Goal: Task Accomplishment & Management: Manage account settings

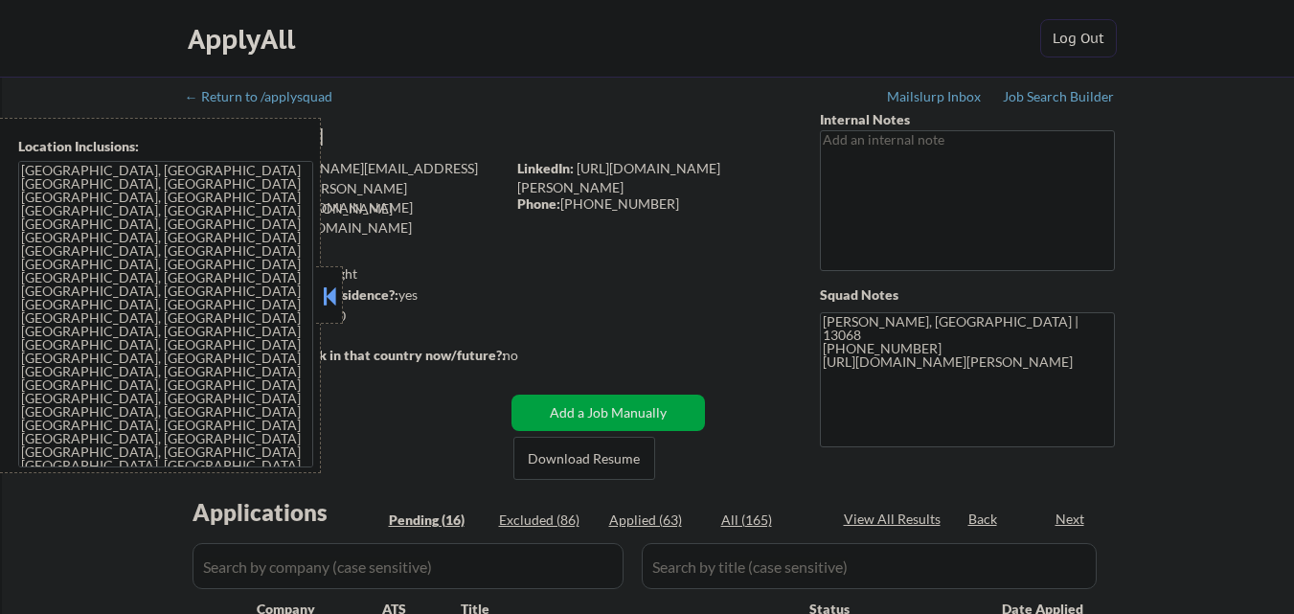
scroll to position [747, 0]
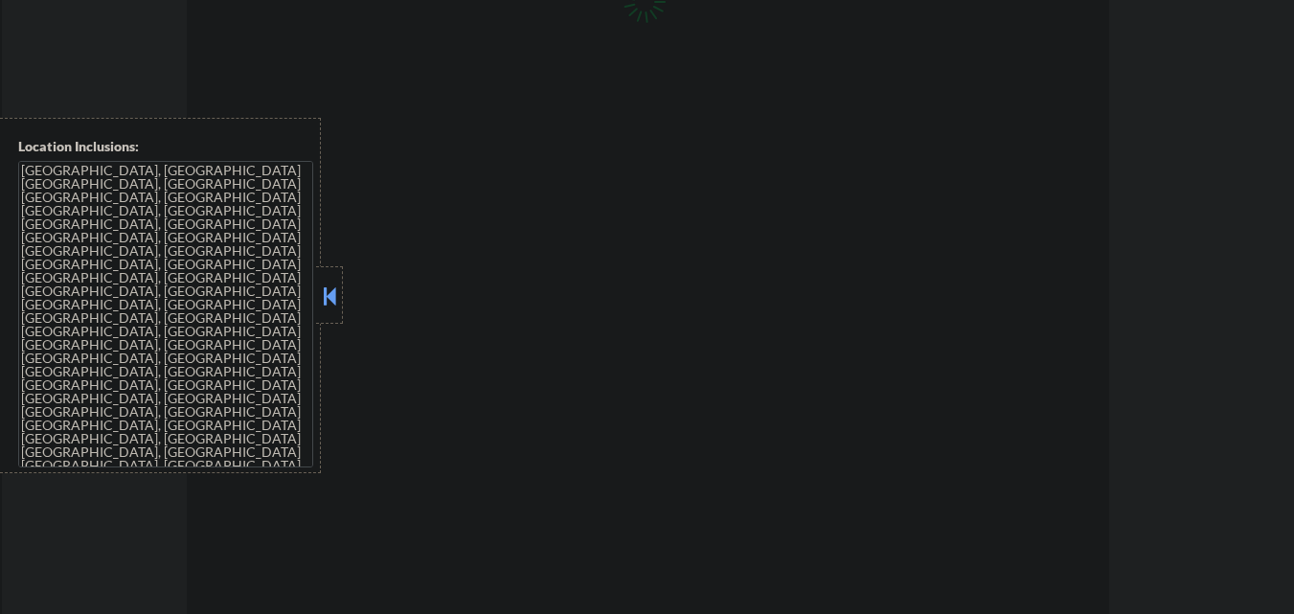
select select ""pending""
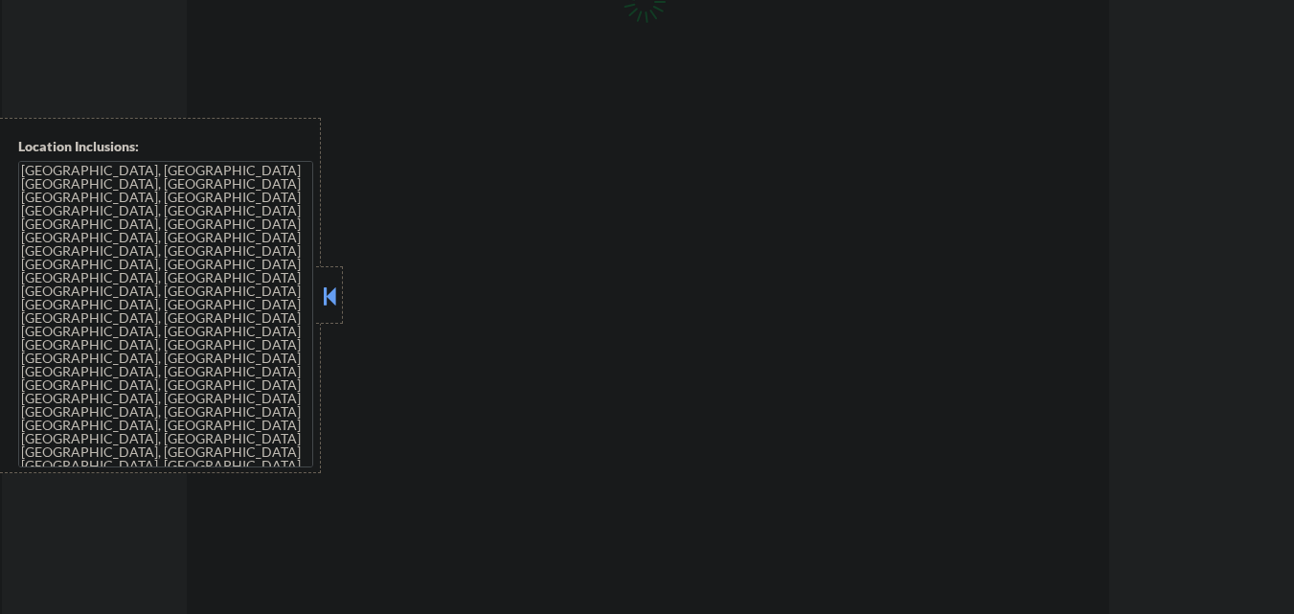
select select ""pending""
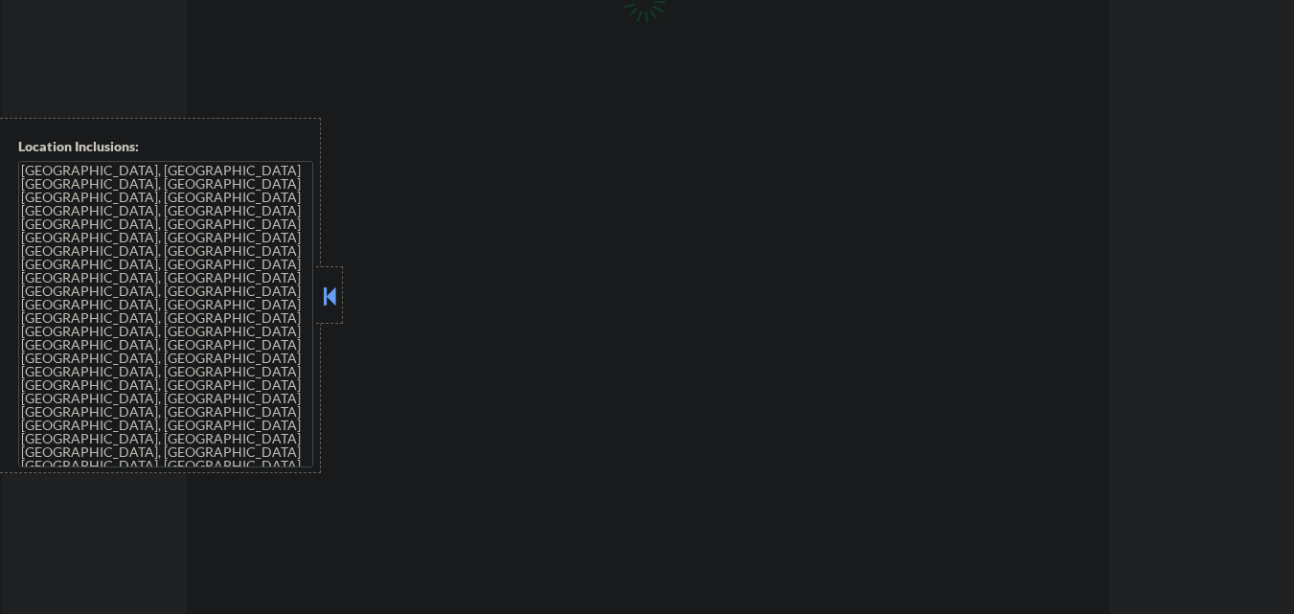
select select ""pending""
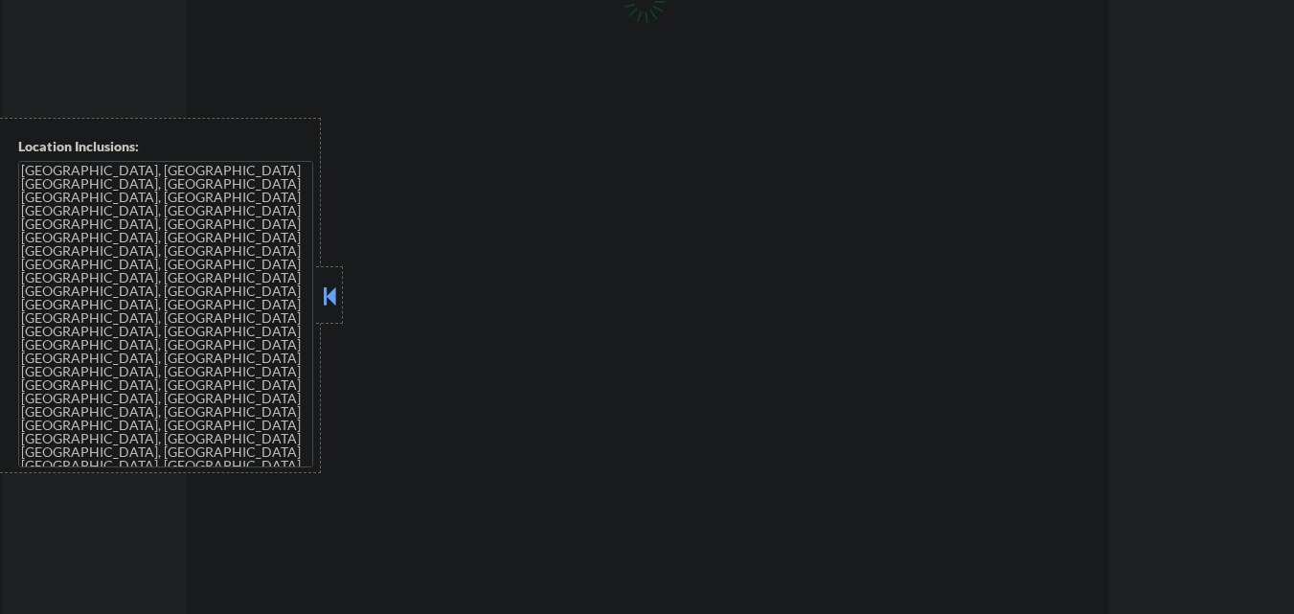
select select ""pending""
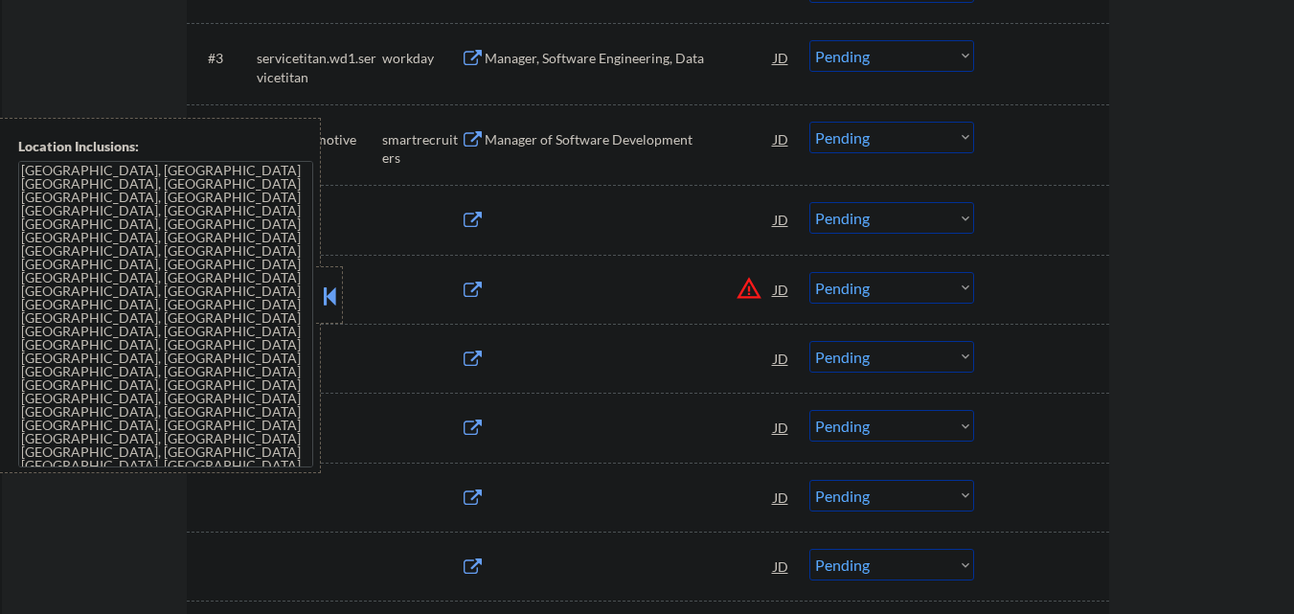
scroll to position [671, 0]
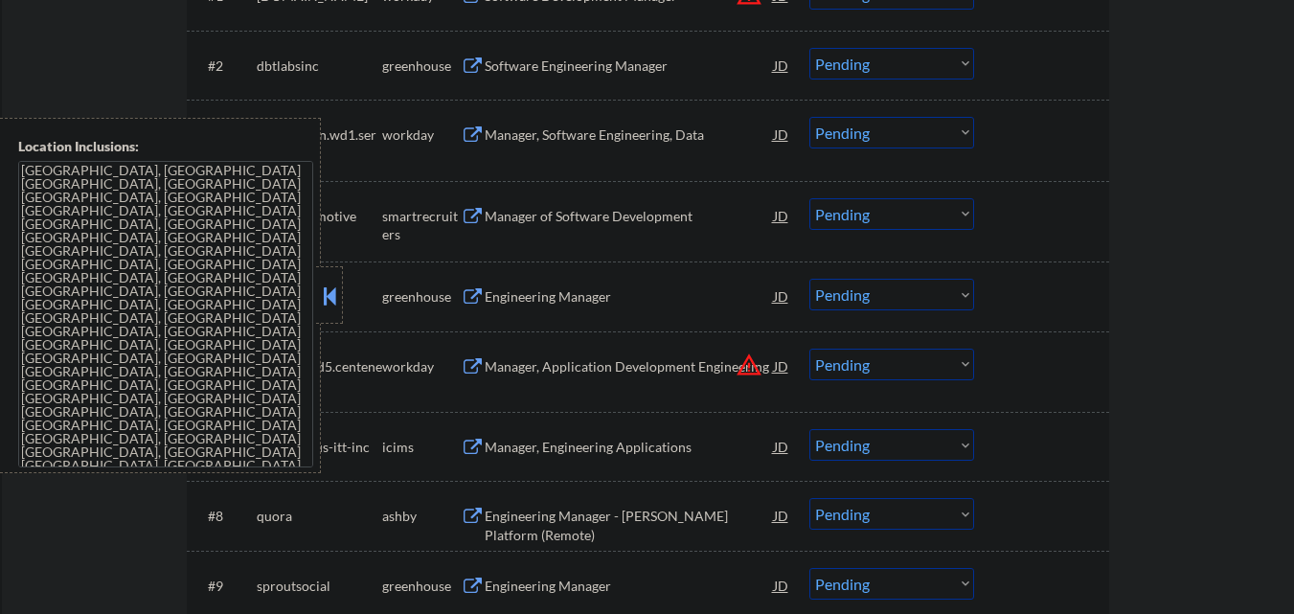
click at [0, 359] on div "Location Inclusions: Ithaca, NY Lansing, NY Cayuga Heights, NY Forest Home, NY …" at bounding box center [160, 295] width 321 height 355
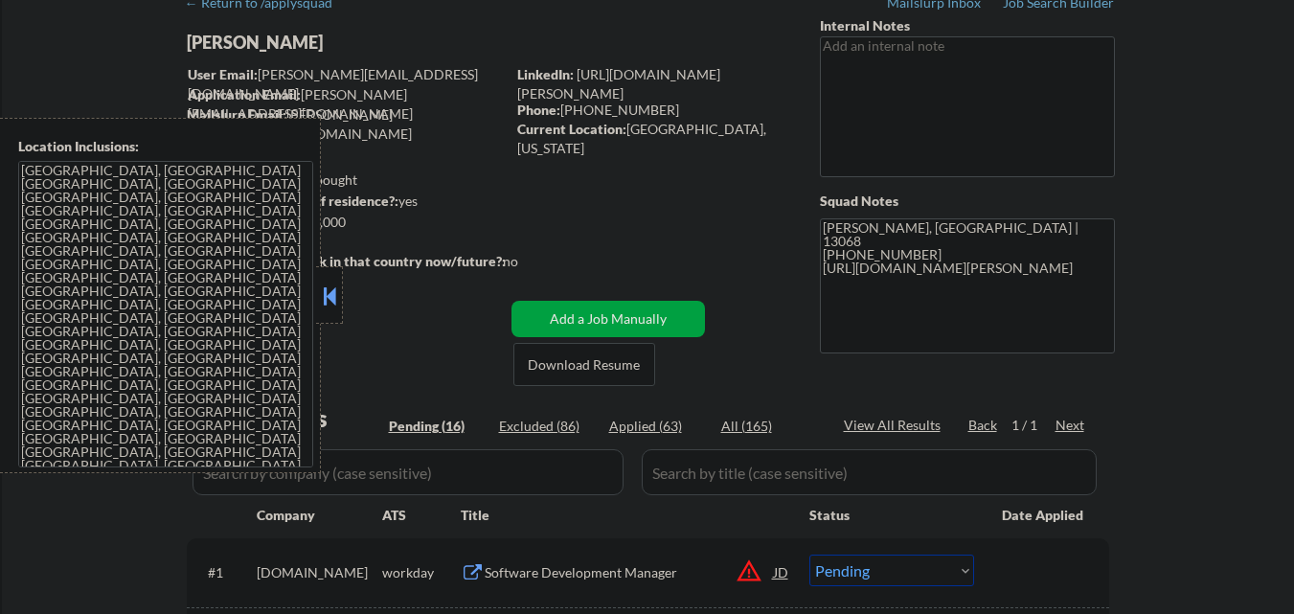
scroll to position [0, 0]
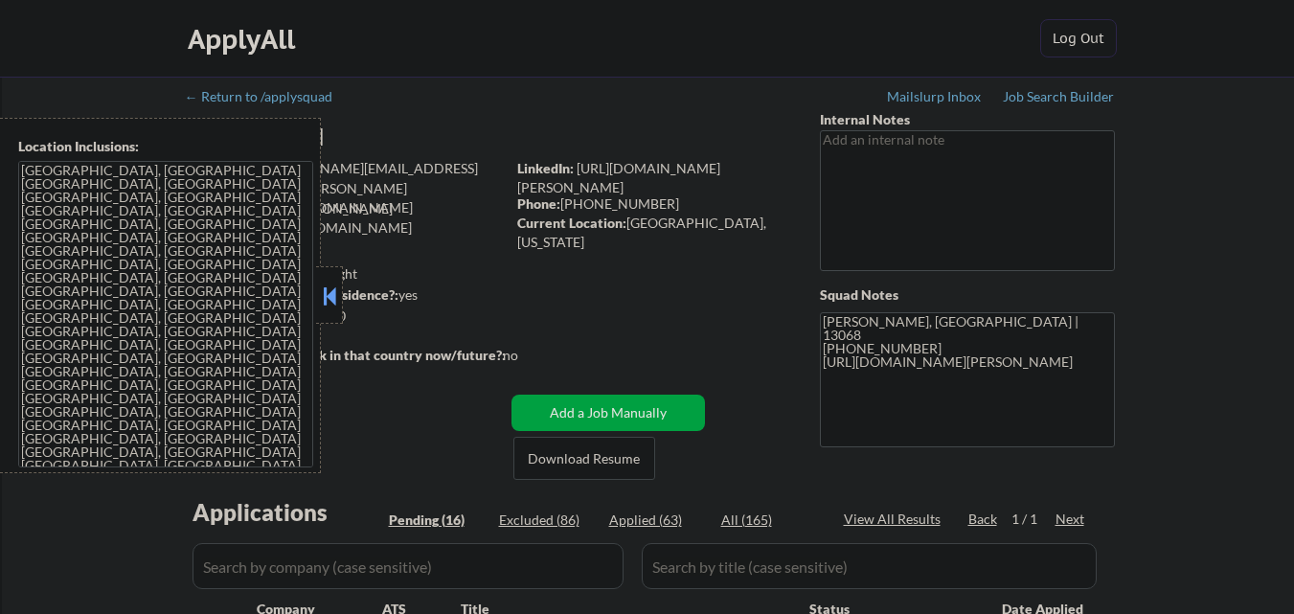
click at [318, 289] on div at bounding box center [329, 294] width 27 height 57
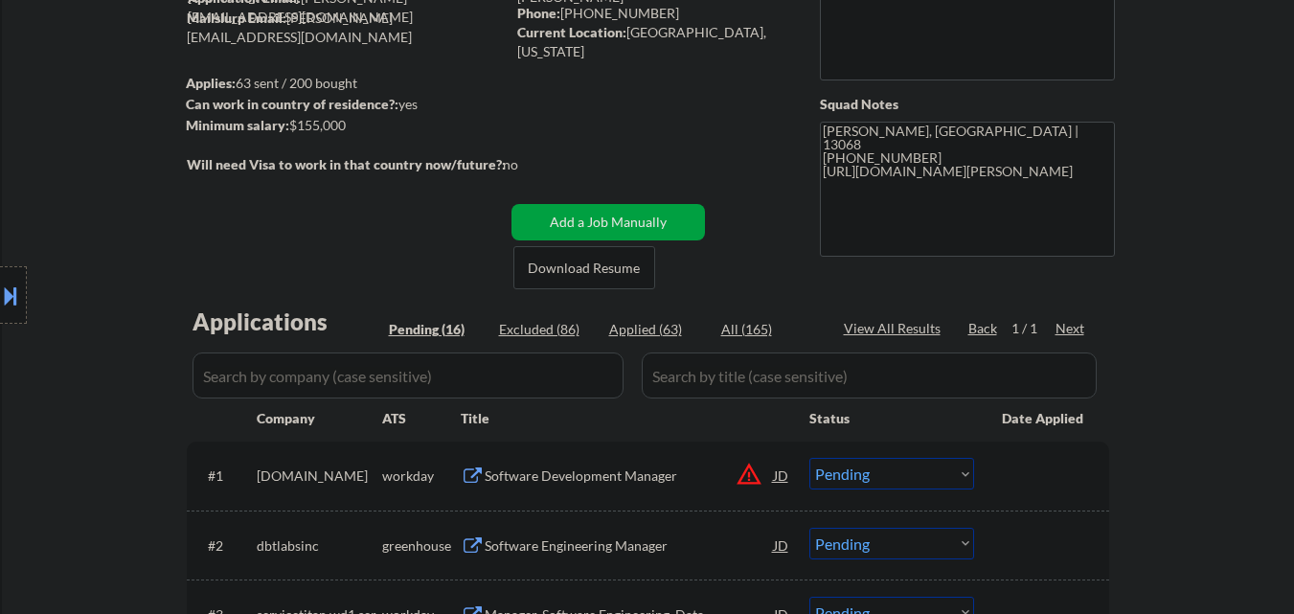
scroll to position [192, 0]
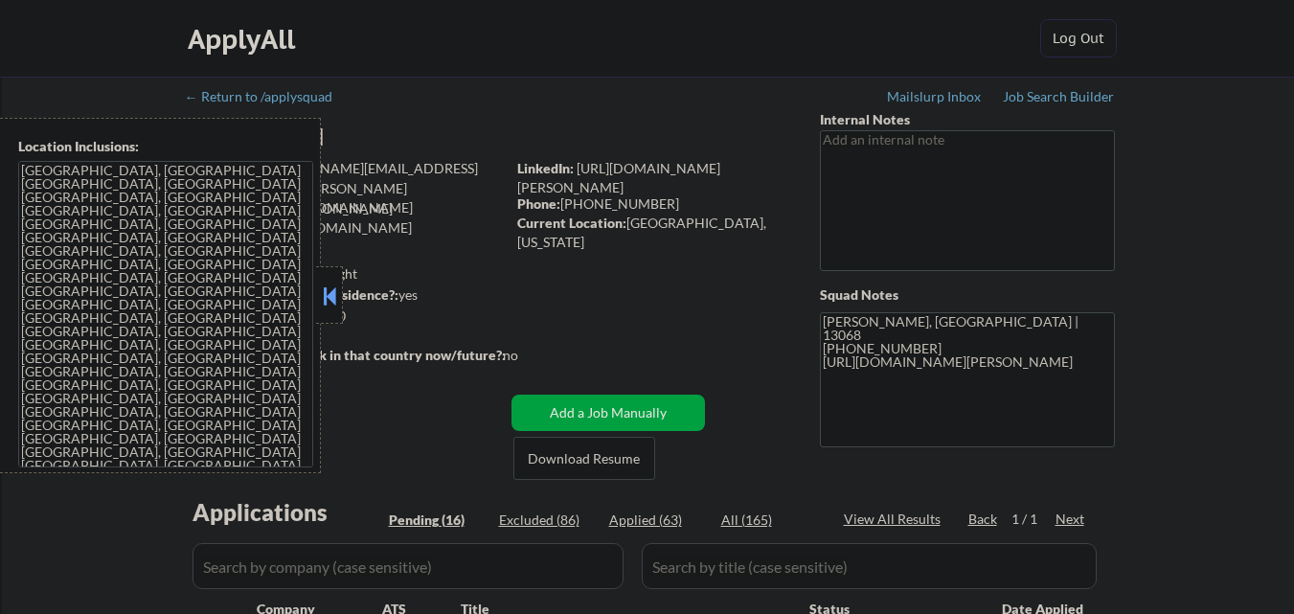
select select ""pending""
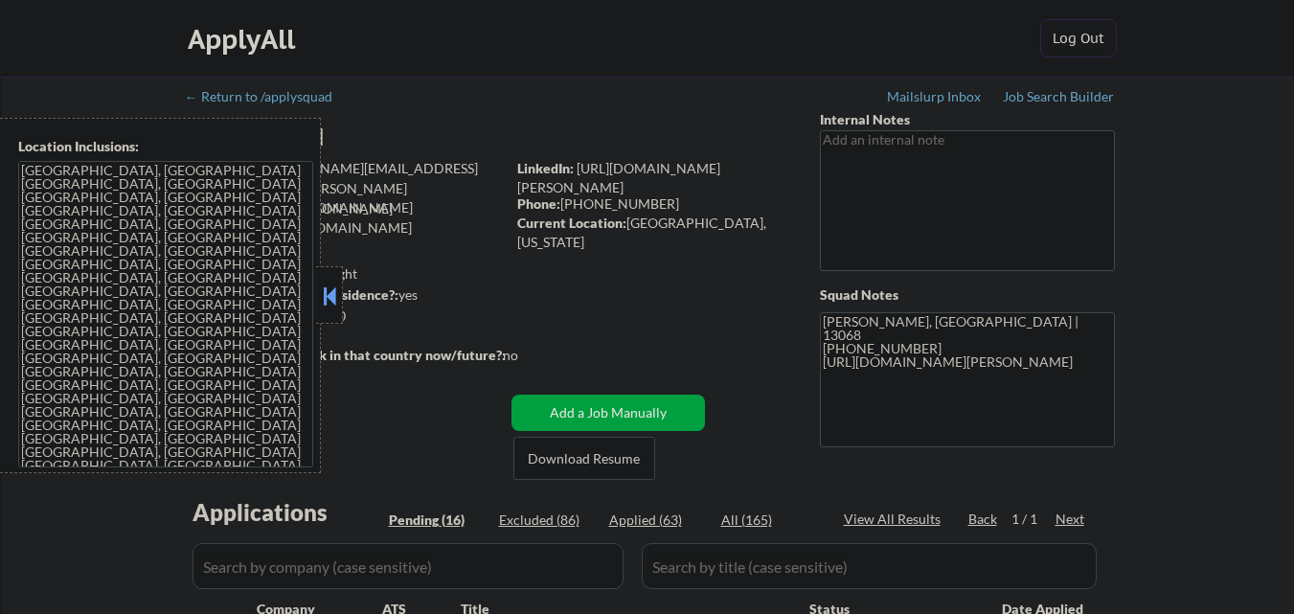
select select ""pending""
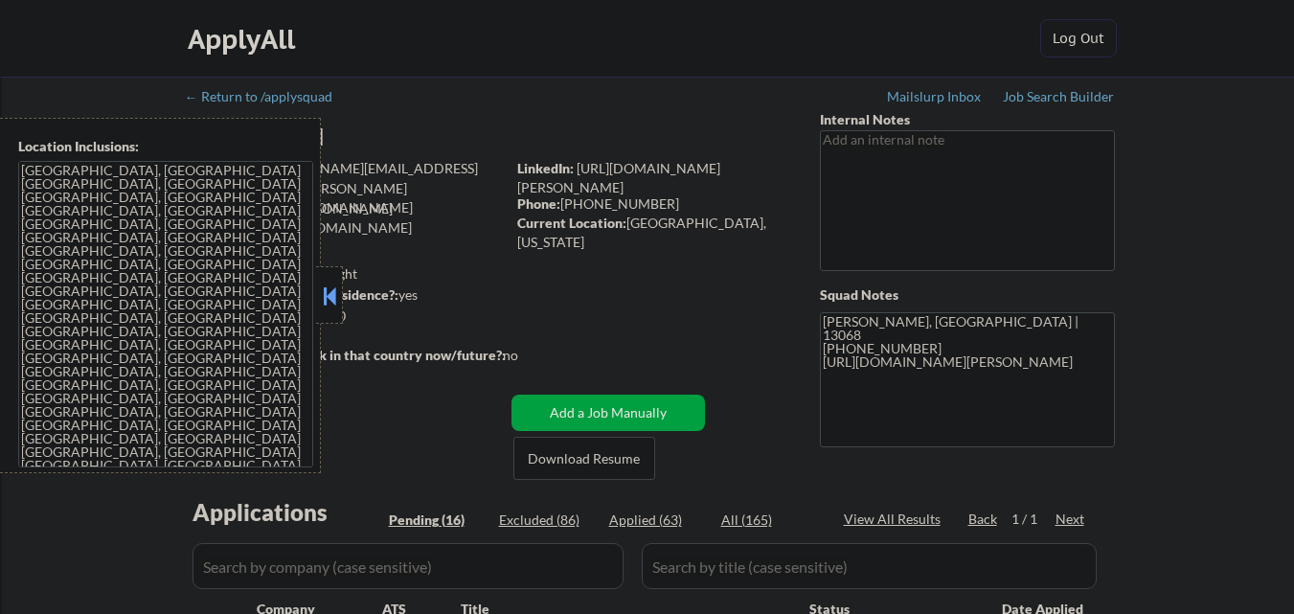
select select ""pending""
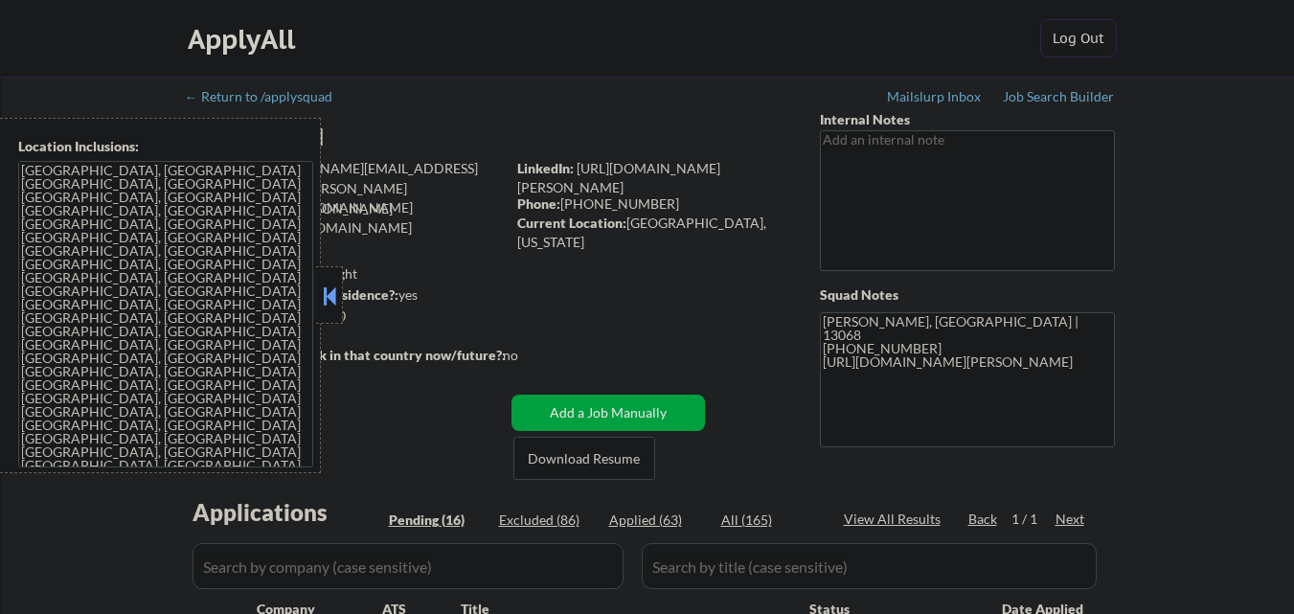
select select ""pending""
click at [335, 299] on button at bounding box center [329, 296] width 21 height 29
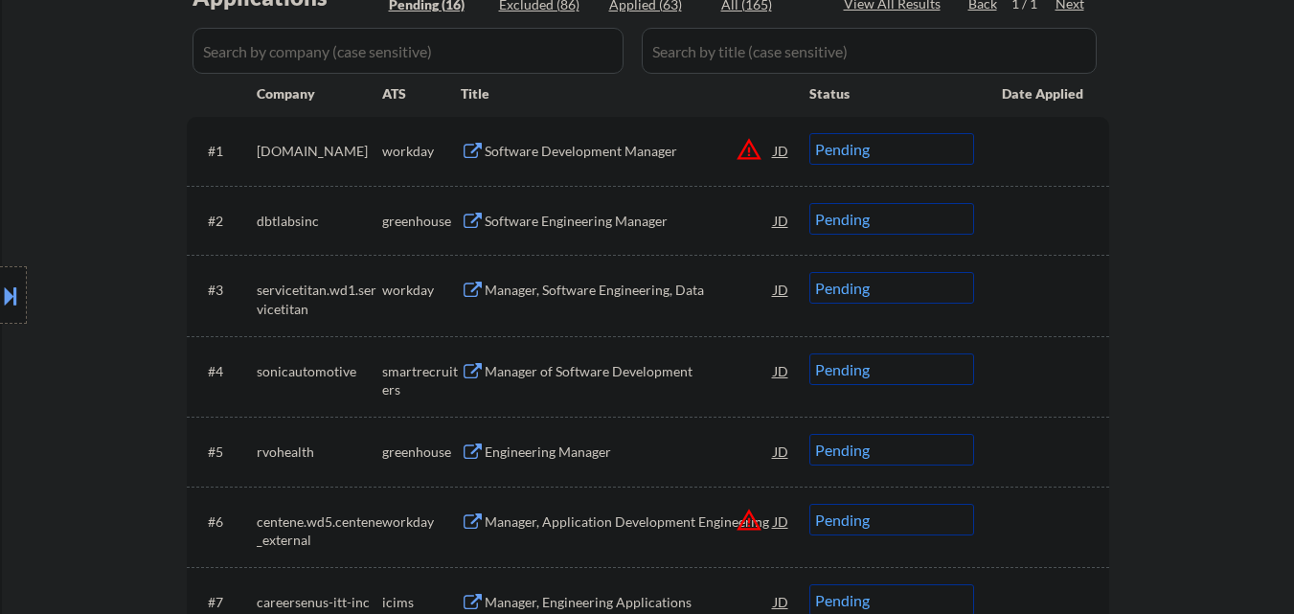
scroll to position [575, 0]
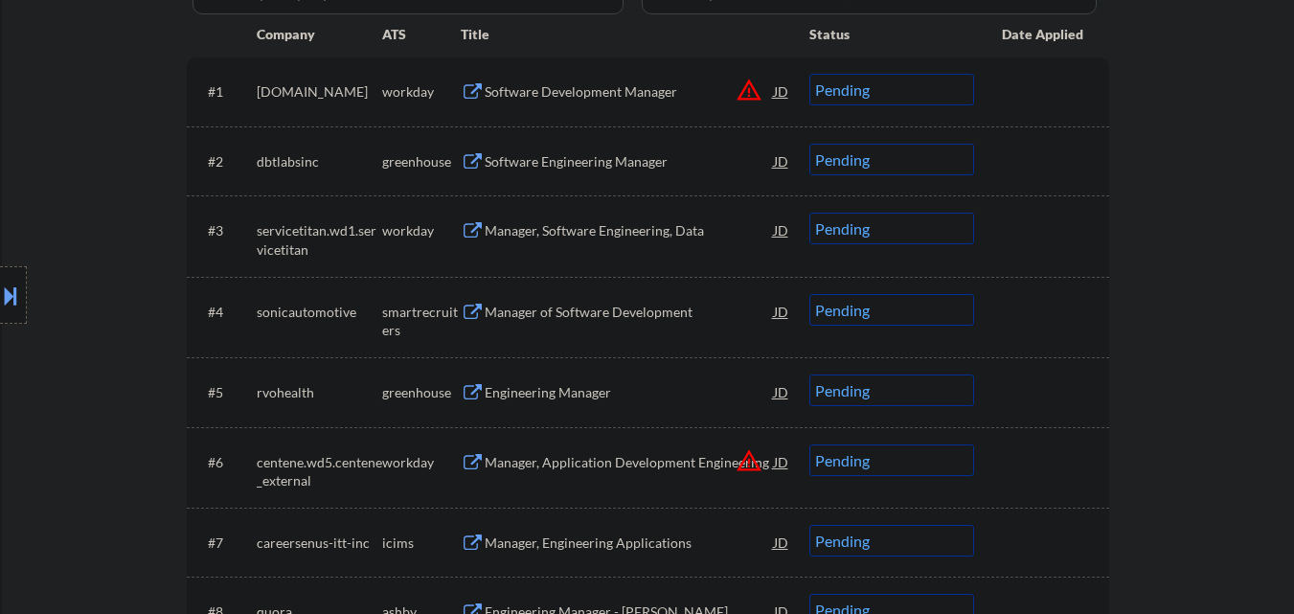
click at [589, 162] on div "Software Engineering Manager" at bounding box center [629, 161] width 289 height 19
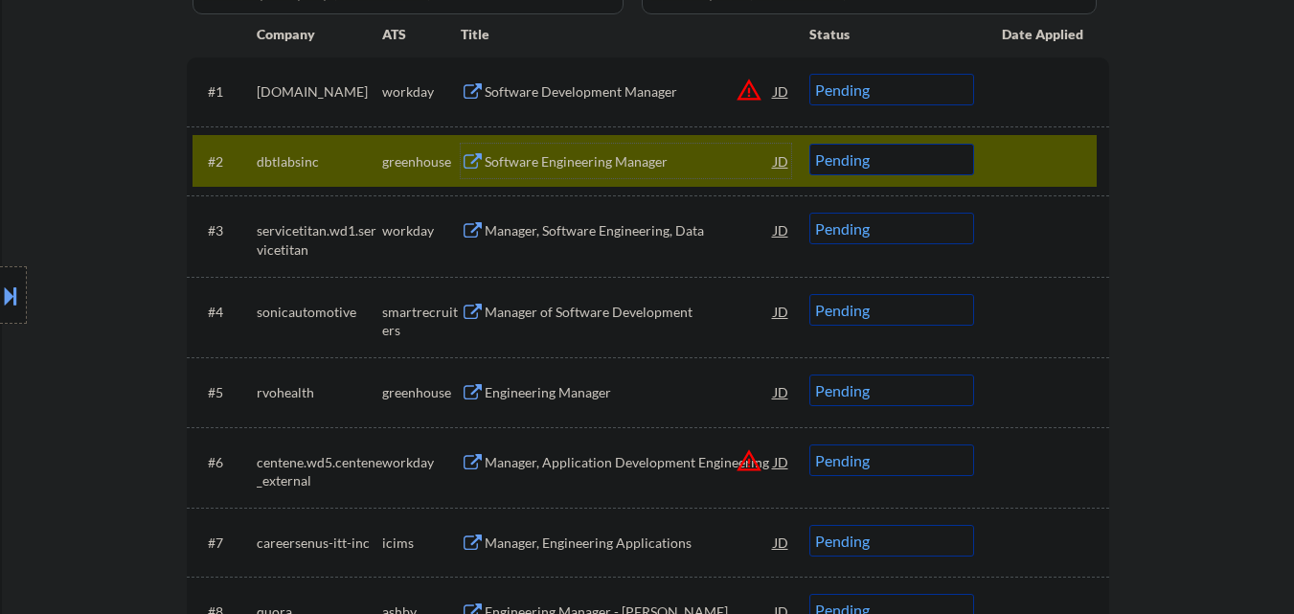
click at [920, 161] on select "Choose an option... Pending Applied Excluded (Questions) Excluded (Expired) Exc…" at bounding box center [892, 160] width 165 height 32
click at [810, 144] on select "Choose an option... Pending Applied Excluded (Questions) Excluded (Expired) Exc…" at bounding box center [892, 160] width 165 height 32
click at [1041, 170] on div at bounding box center [1044, 161] width 84 height 34
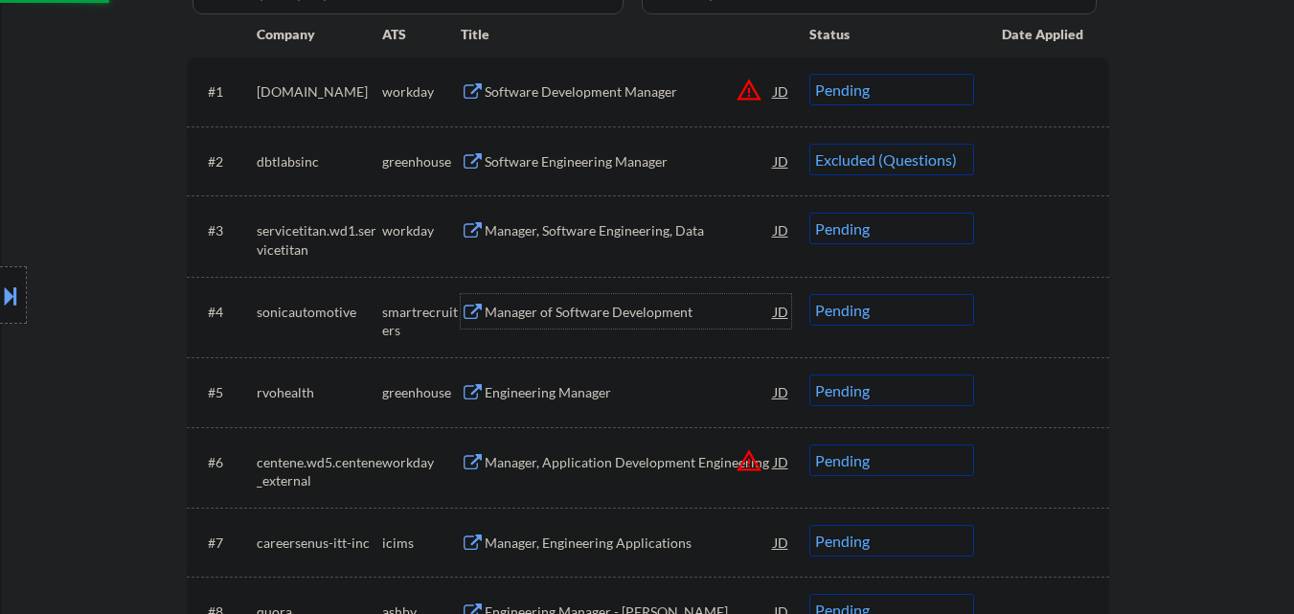
click at [654, 306] on div "Manager of Software Development" at bounding box center [629, 312] width 289 height 19
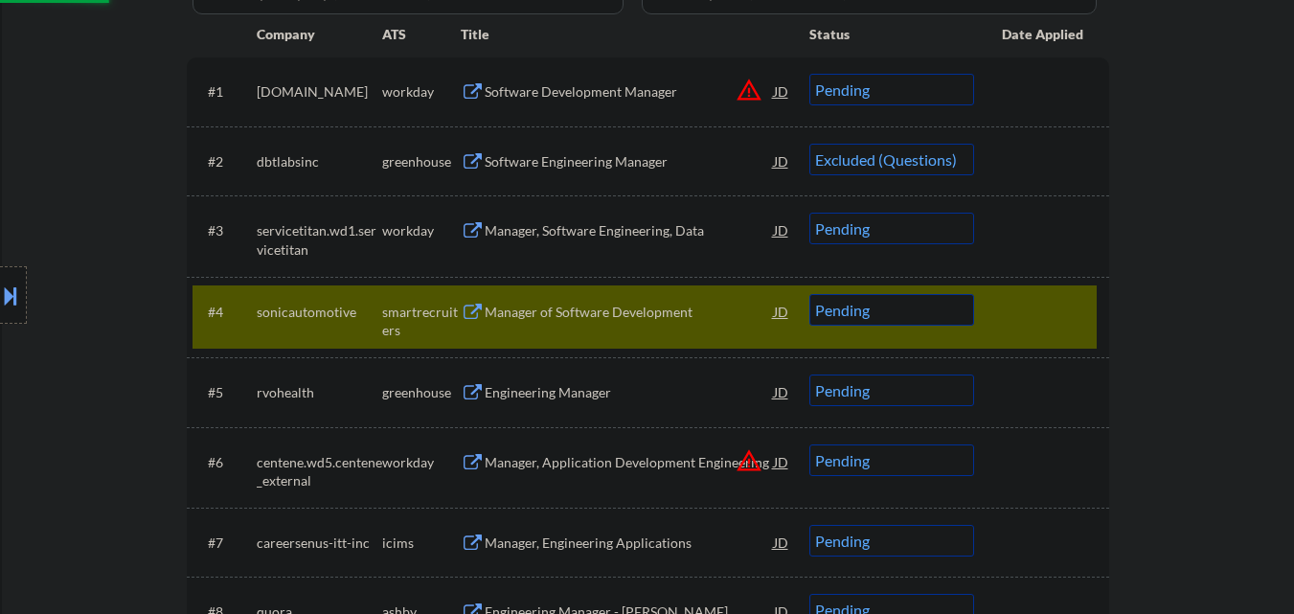
select select ""pending""
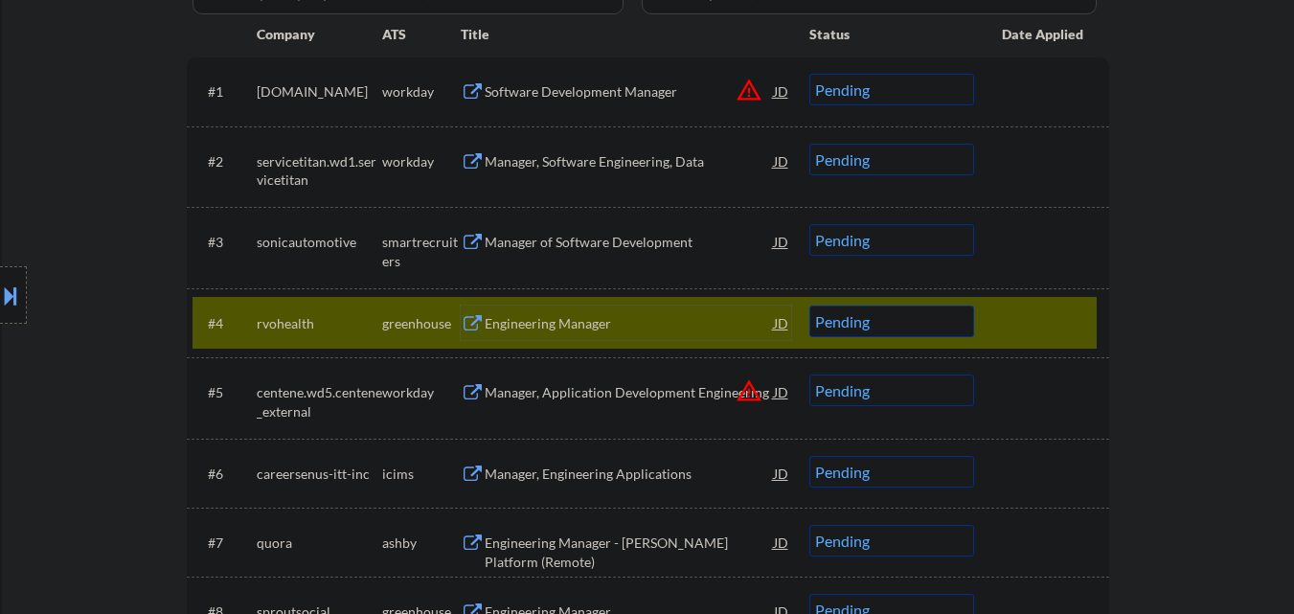
click at [1075, 327] on div at bounding box center [1044, 323] width 84 height 34
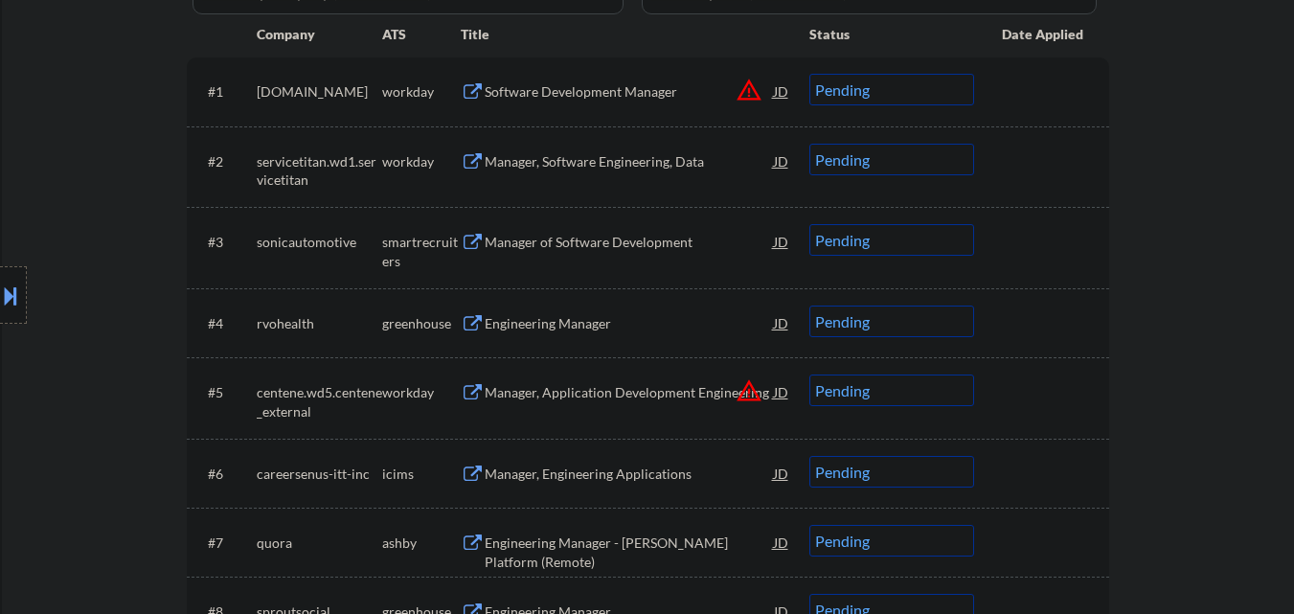
click at [878, 249] on select "Choose an option... Pending Applied Excluded (Questions) Excluded (Expired) Exc…" at bounding box center [892, 240] width 165 height 32
click at [810, 224] on select "Choose an option... Pending Applied Excluded (Questions) Excluded (Expired) Exc…" at bounding box center [892, 240] width 165 height 32
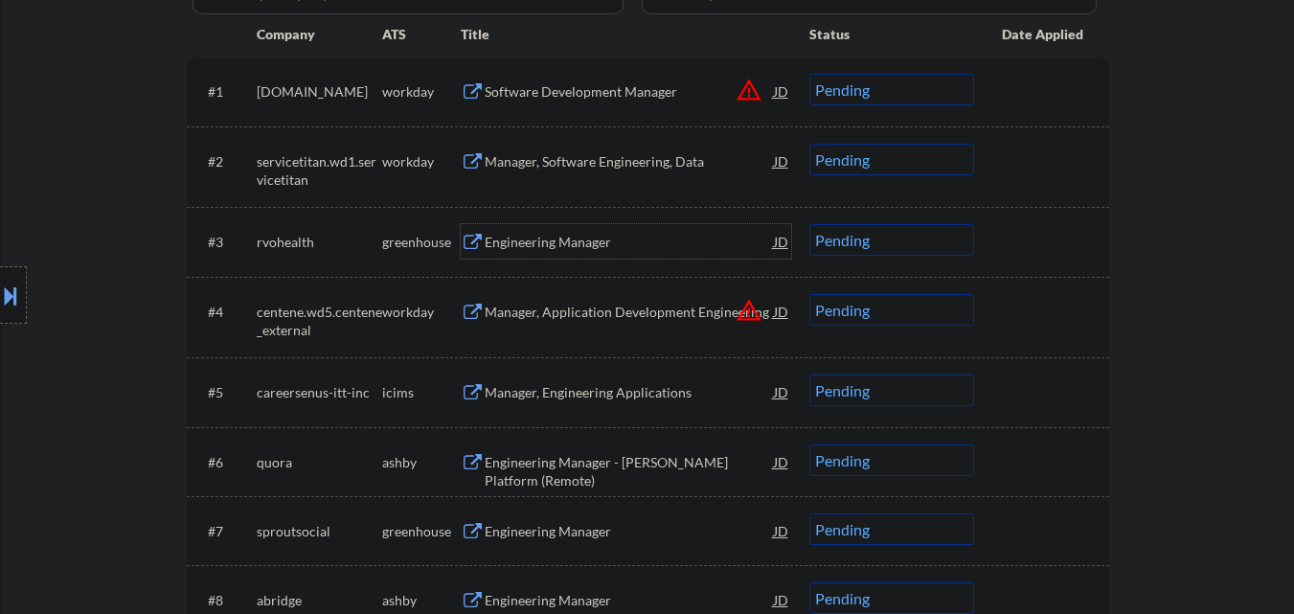
click at [607, 241] on div "Engineering Manager" at bounding box center [629, 242] width 289 height 19
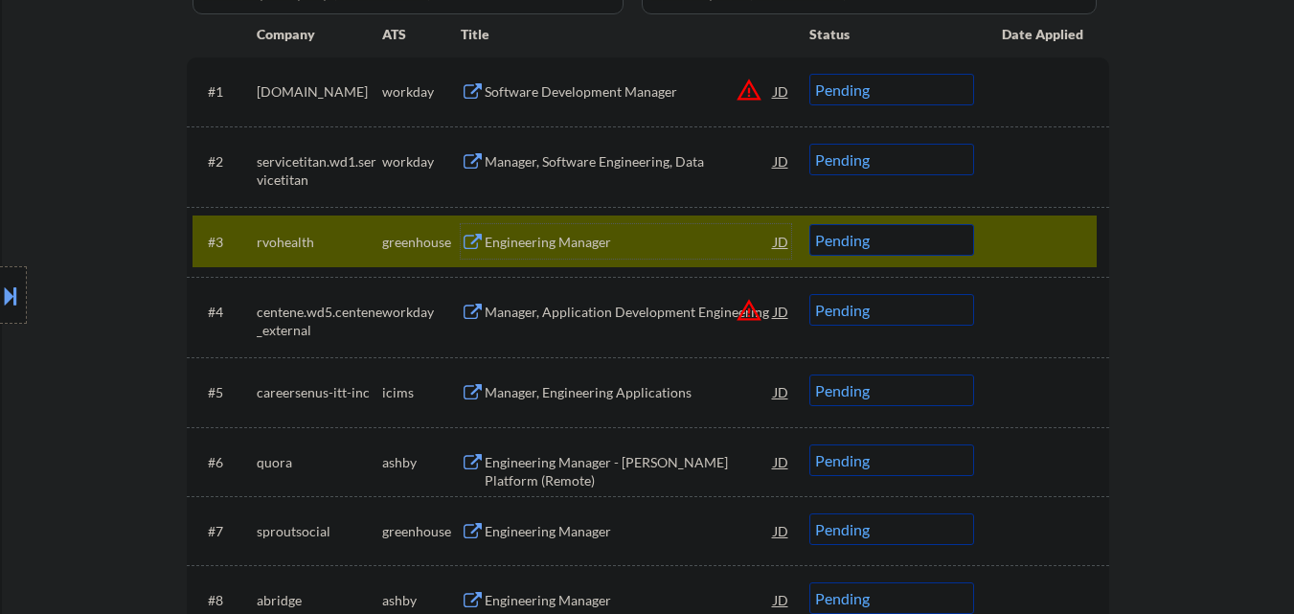
click at [903, 236] on select "Choose an option... Pending Applied Excluded (Questions) Excluded (Expired) Exc…" at bounding box center [892, 240] width 165 height 32
click at [810, 224] on select "Choose an option... Pending Applied Excluded (Questions) Excluded (Expired) Exc…" at bounding box center [892, 240] width 165 height 32
click at [1007, 242] on div at bounding box center [1044, 241] width 84 height 34
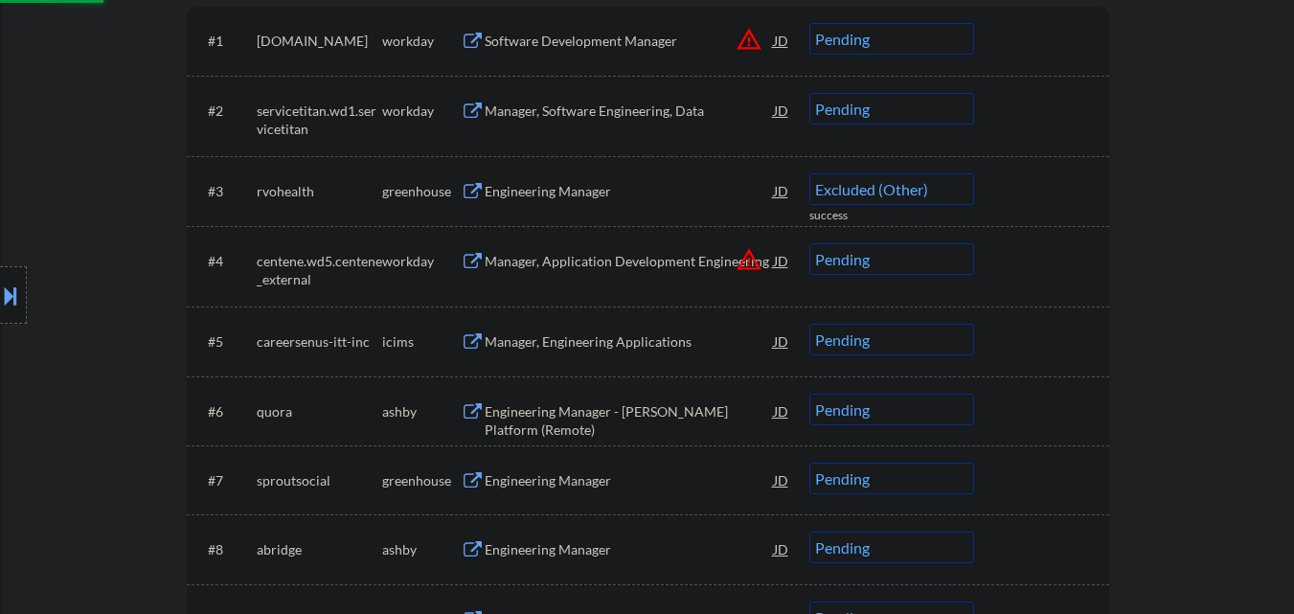
scroll to position [671, 0]
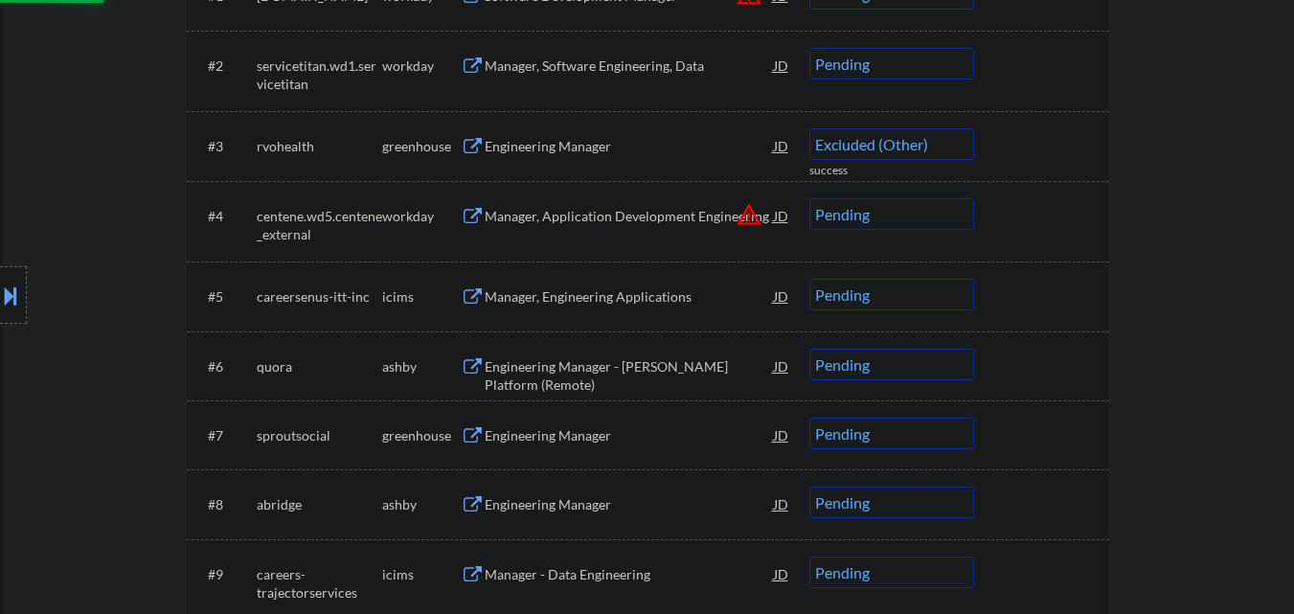
select select ""pending""
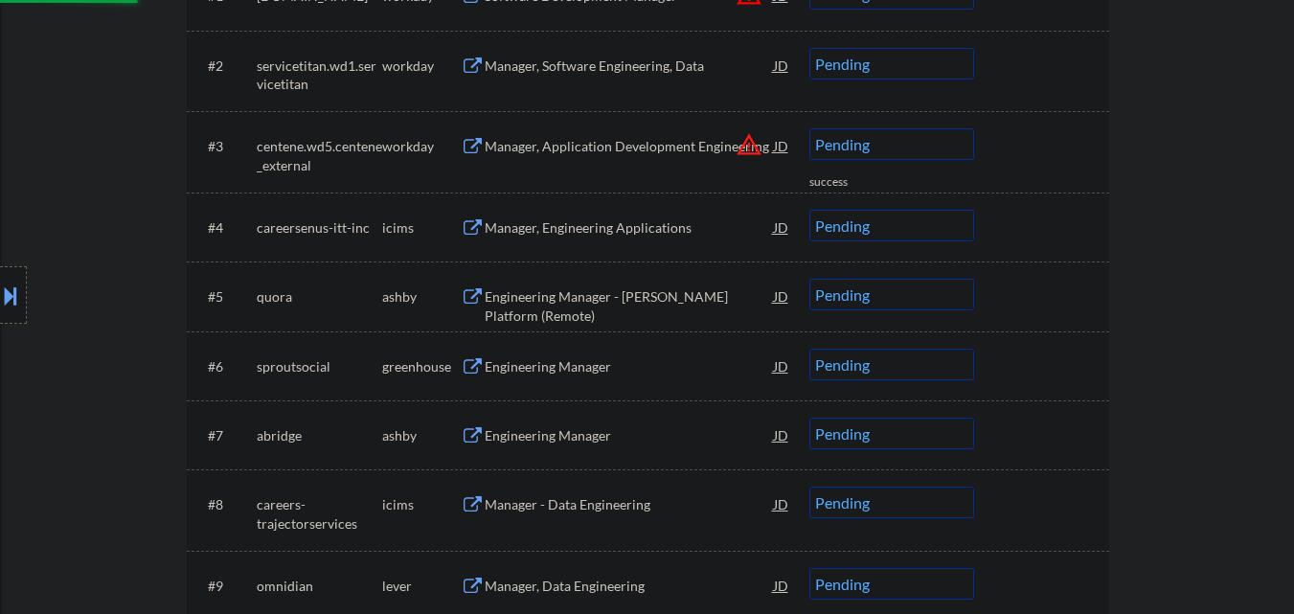
click at [568, 295] on div "Engineering Manager - [PERSON_NAME] Platform (Remote)" at bounding box center [629, 305] width 289 height 37
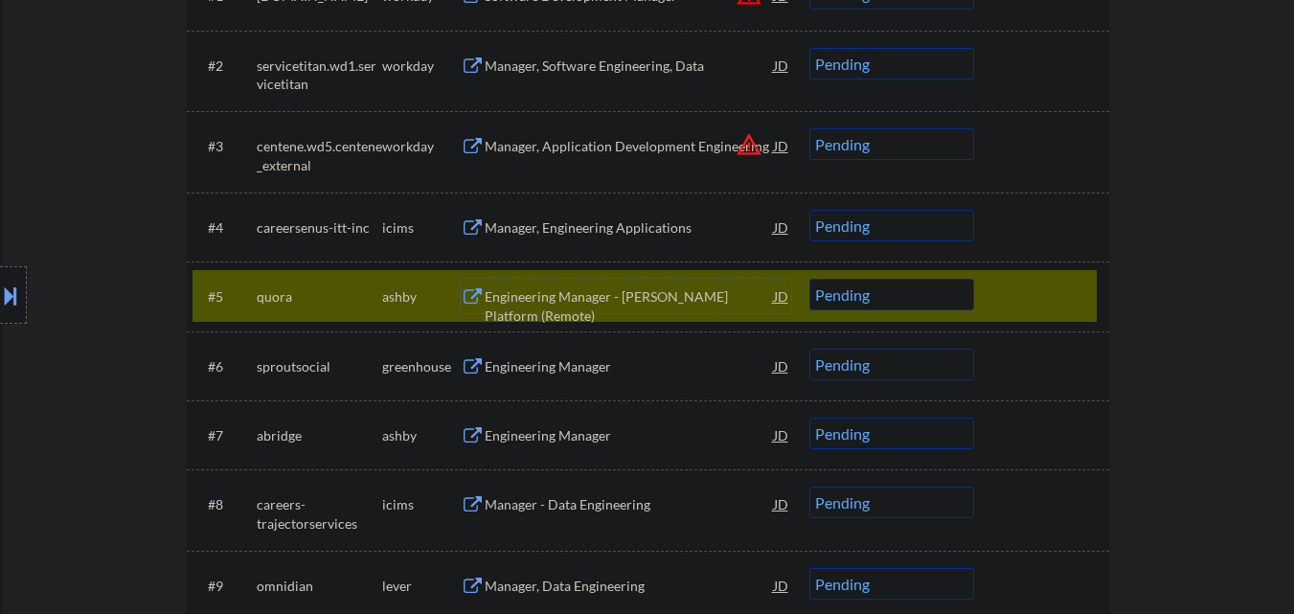
click at [917, 304] on select "Choose an option... Pending Applied Excluded (Questions) Excluded (Expired) Exc…" at bounding box center [892, 295] width 165 height 32
click at [810, 279] on select "Choose an option... Pending Applied Excluded (Questions) Excluded (Expired) Exc…" at bounding box center [892, 295] width 165 height 32
click at [1030, 299] on div at bounding box center [1044, 296] width 84 height 34
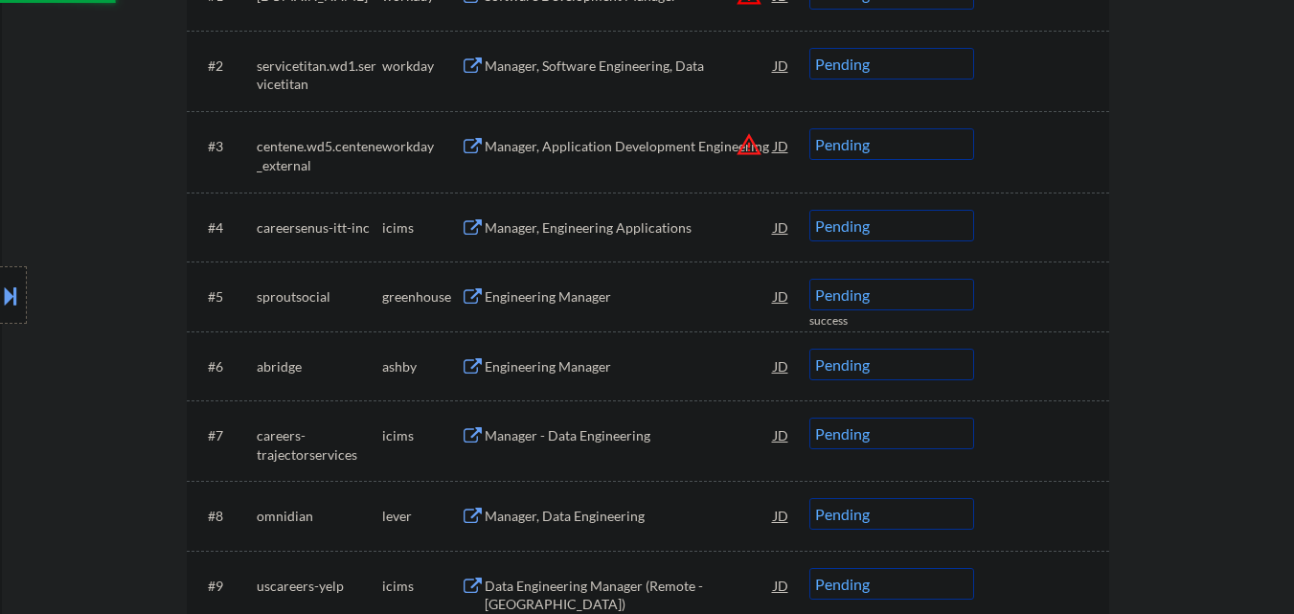
click at [574, 363] on div "Engineering Manager" at bounding box center [629, 366] width 289 height 19
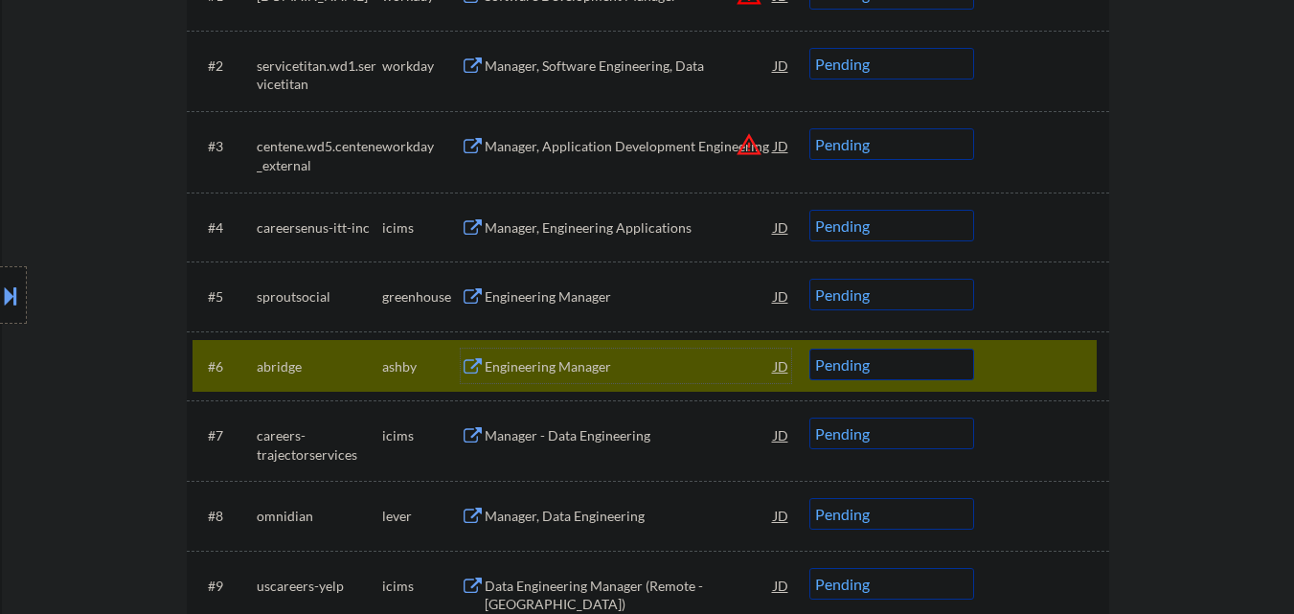
click at [1071, 376] on div at bounding box center [1044, 366] width 84 height 34
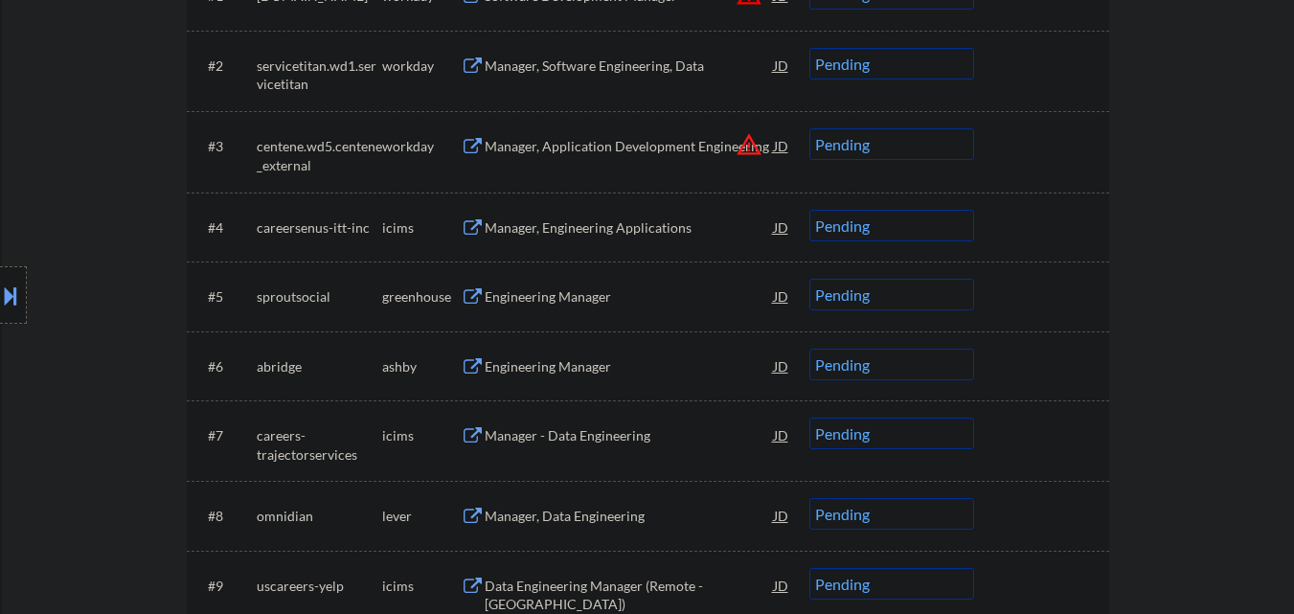
click at [567, 291] on div "Engineering Manager" at bounding box center [629, 296] width 289 height 19
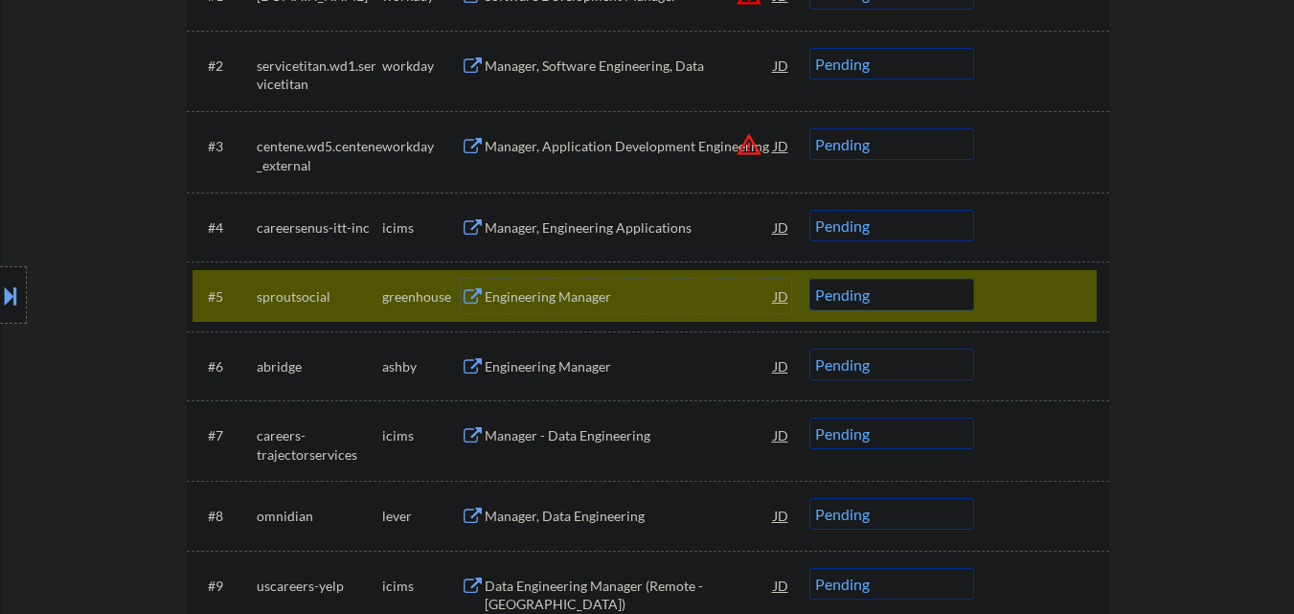
click at [940, 290] on select "Choose an option... Pending Applied Excluded (Questions) Excluded (Expired) Exc…" at bounding box center [892, 295] width 165 height 32
click at [810, 279] on select "Choose an option... Pending Applied Excluded (Questions) Excluded (Expired) Exc…" at bounding box center [892, 295] width 165 height 32
click at [1036, 281] on div at bounding box center [1044, 296] width 84 height 34
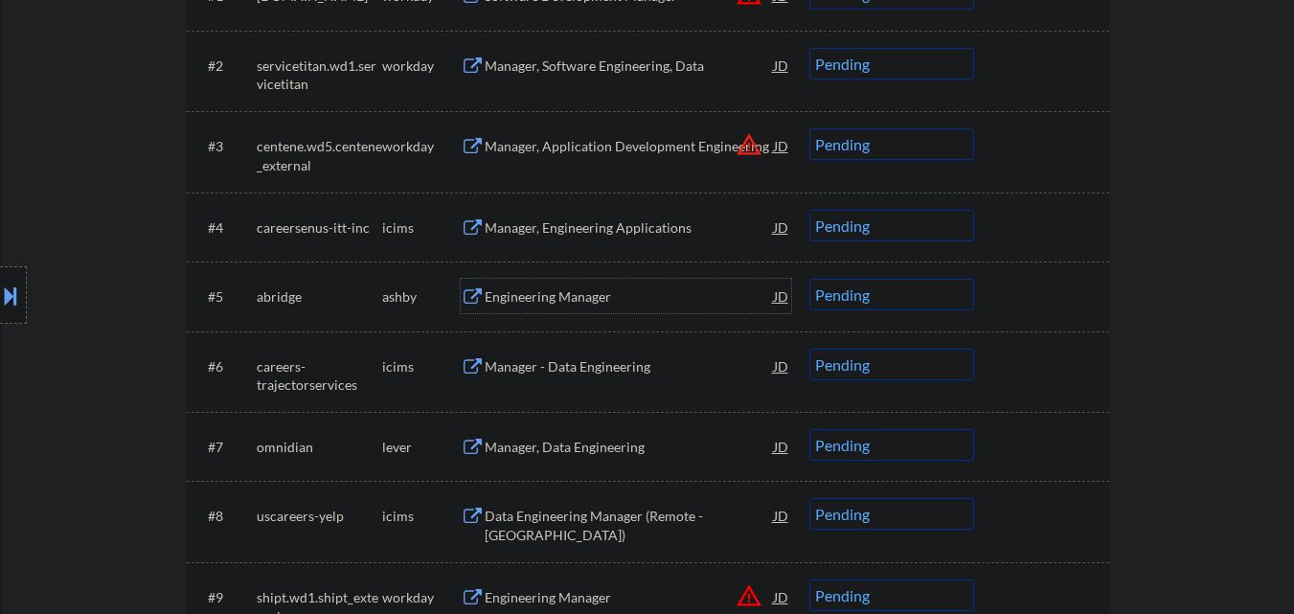
click at [628, 288] on div "Engineering Manager" at bounding box center [629, 296] width 289 height 19
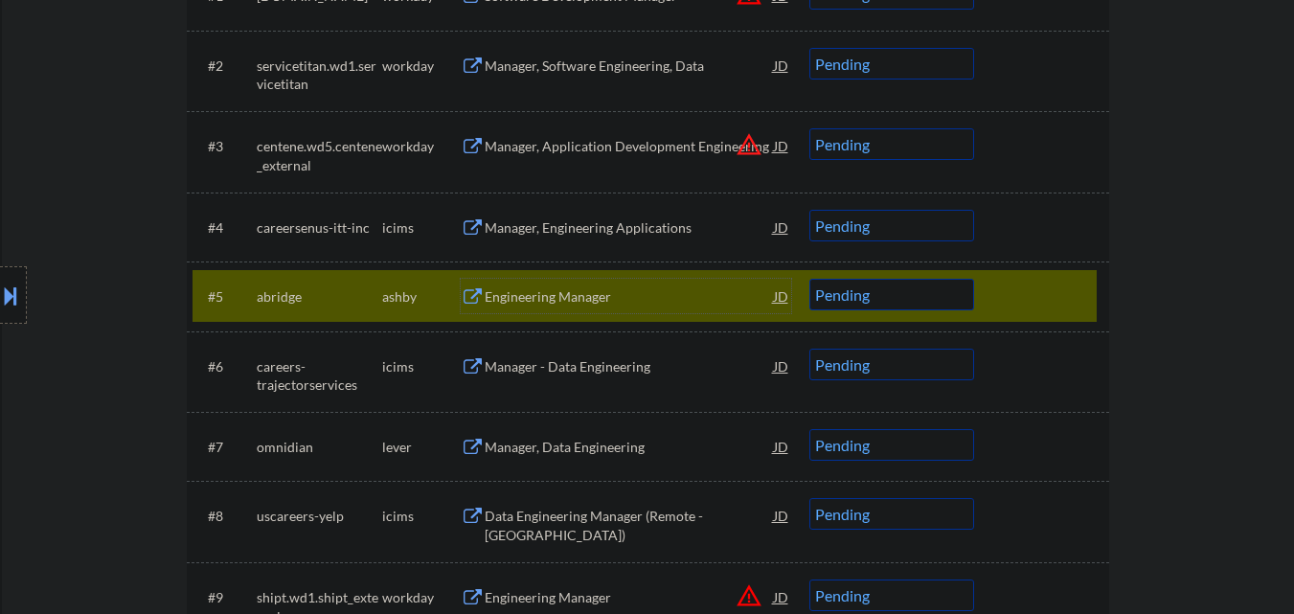
click at [897, 301] on select "Choose an option... Pending Applied Excluded (Questions) Excluded (Expired) Exc…" at bounding box center [892, 295] width 165 height 32
click at [810, 279] on select "Choose an option... Pending Applied Excluded (Questions) Excluded (Expired) Exc…" at bounding box center [892, 295] width 165 height 32
click at [1018, 298] on div at bounding box center [1044, 296] width 84 height 34
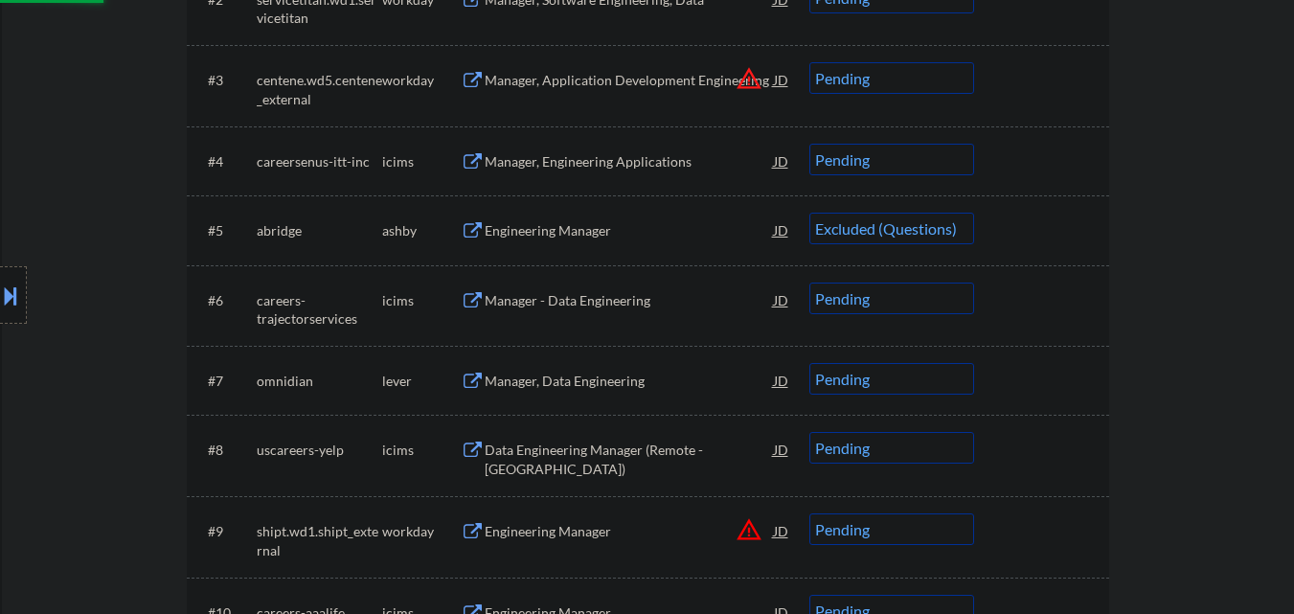
scroll to position [766, 0]
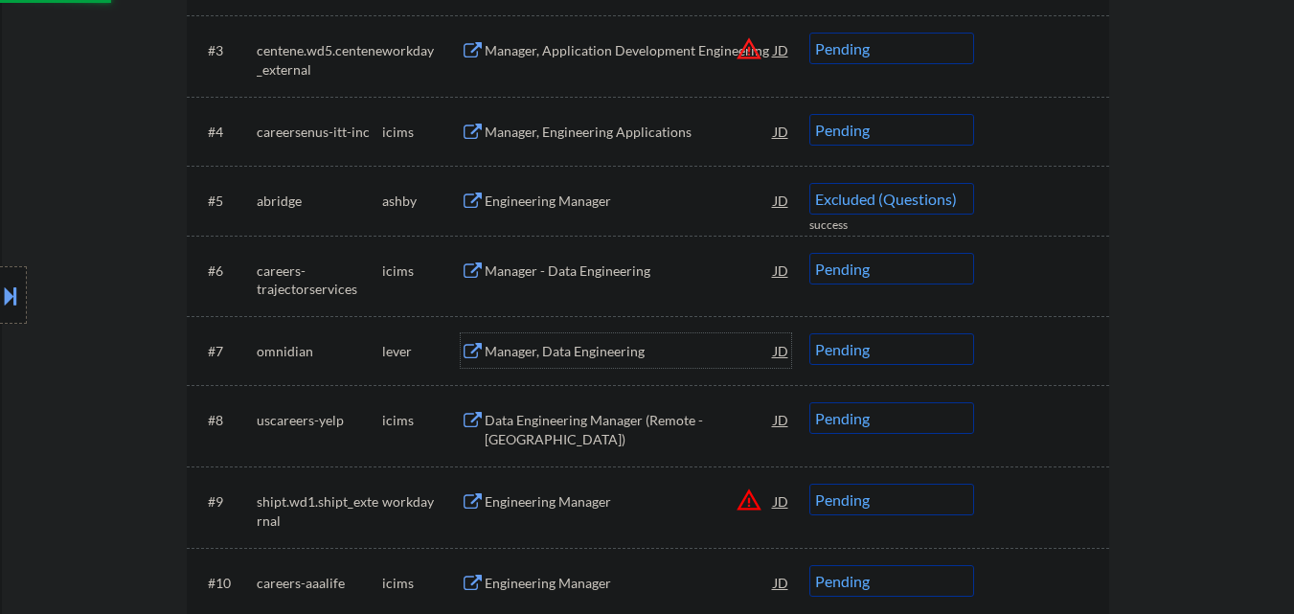
click at [615, 355] on div "Manager, Data Engineering" at bounding box center [629, 351] width 289 height 19
select select ""pending""
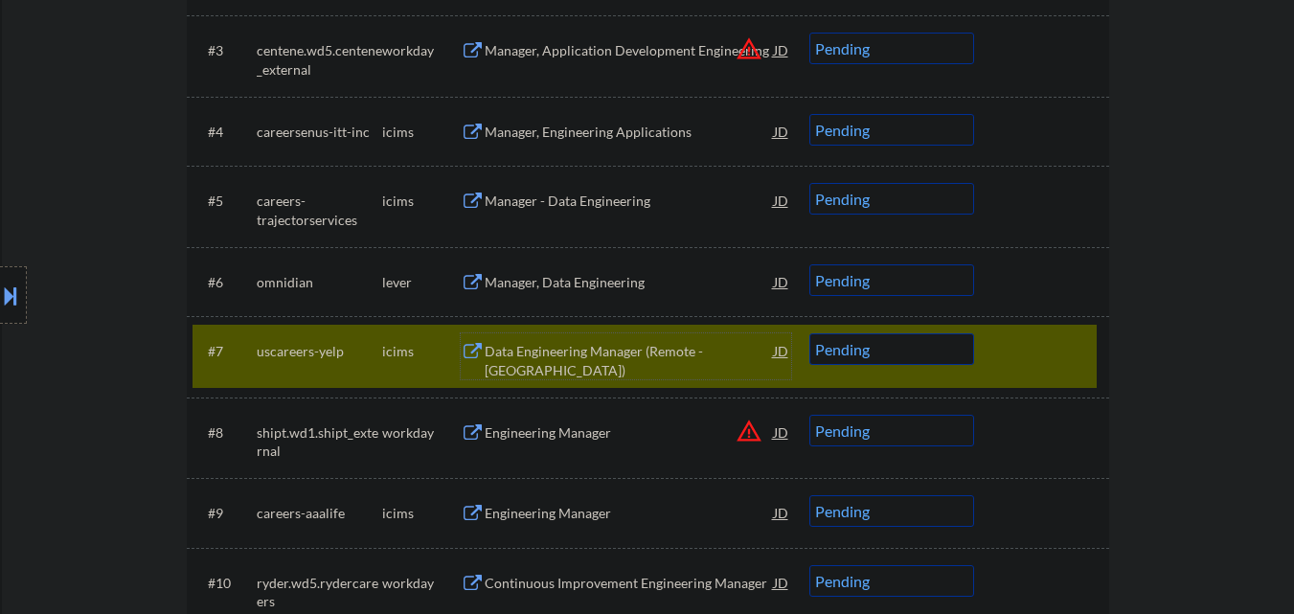
click at [1025, 353] on div at bounding box center [1044, 350] width 84 height 34
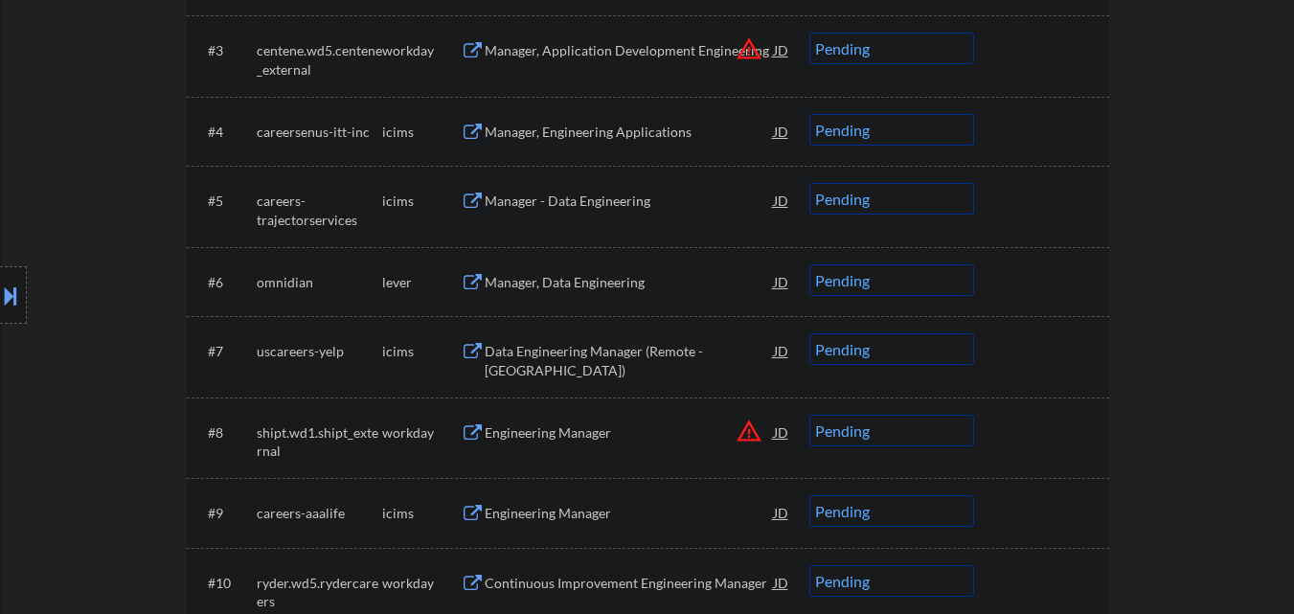
click at [1018, 285] on div at bounding box center [1044, 281] width 84 height 34
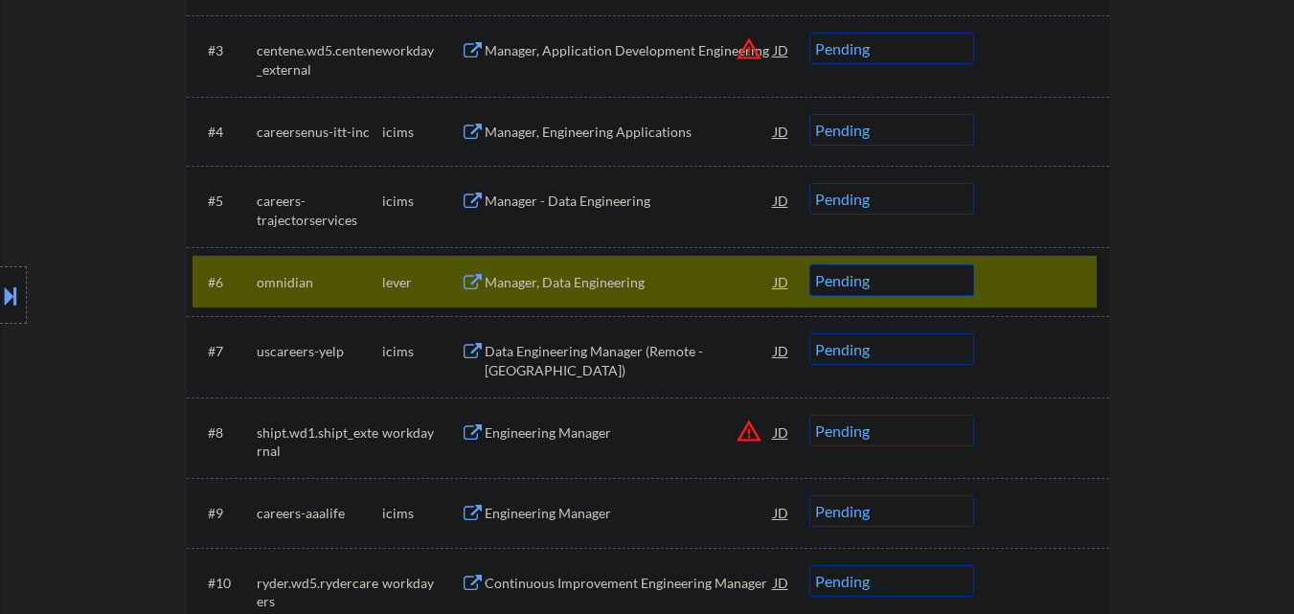
click at [613, 288] on div "Manager, Data Engineering" at bounding box center [629, 282] width 289 height 19
